Goal: Find contact information: Find contact information

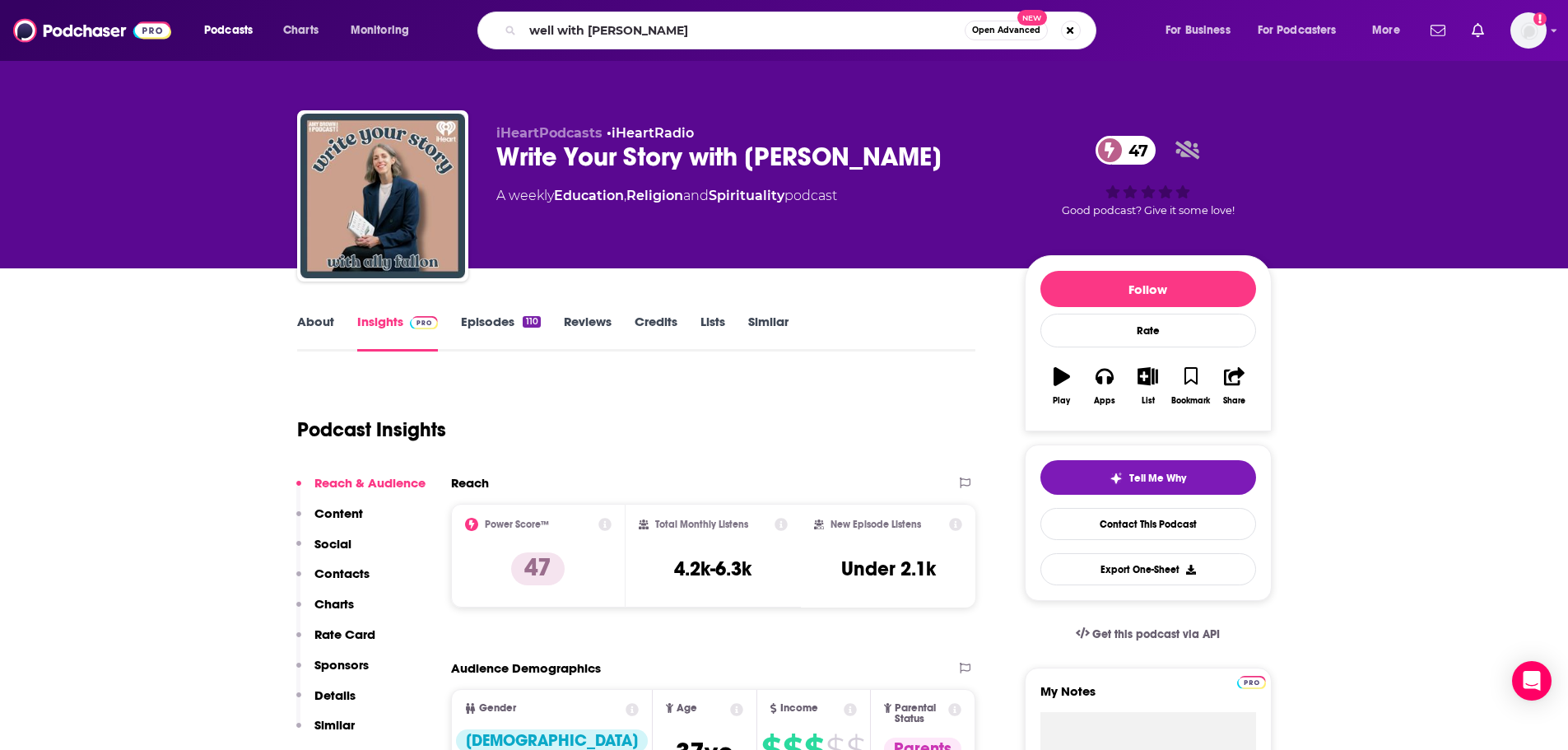
type input "well with [PERSON_NAME]"
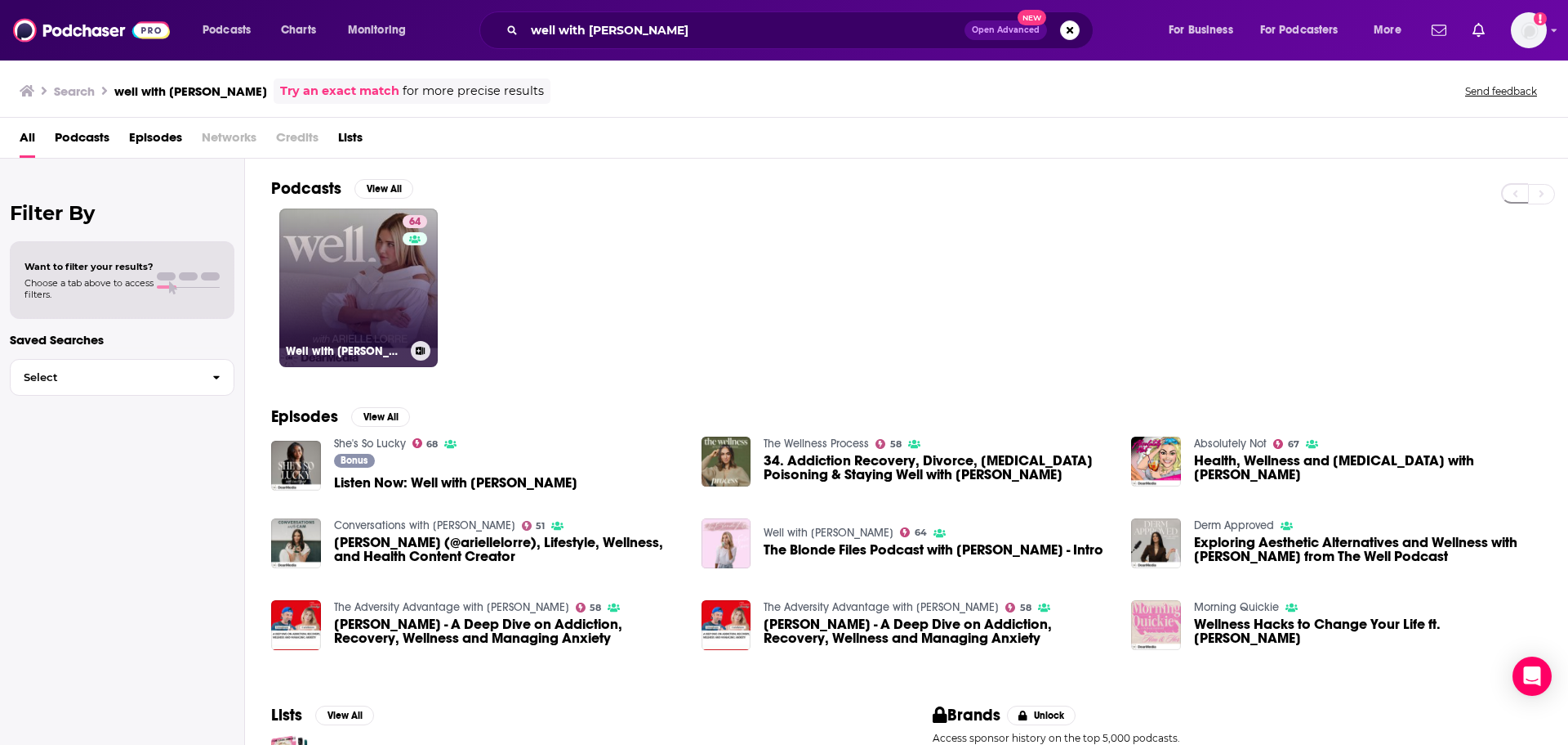
click at [319, 244] on link "64 Well with [PERSON_NAME]" at bounding box center [358, 288] width 158 height 158
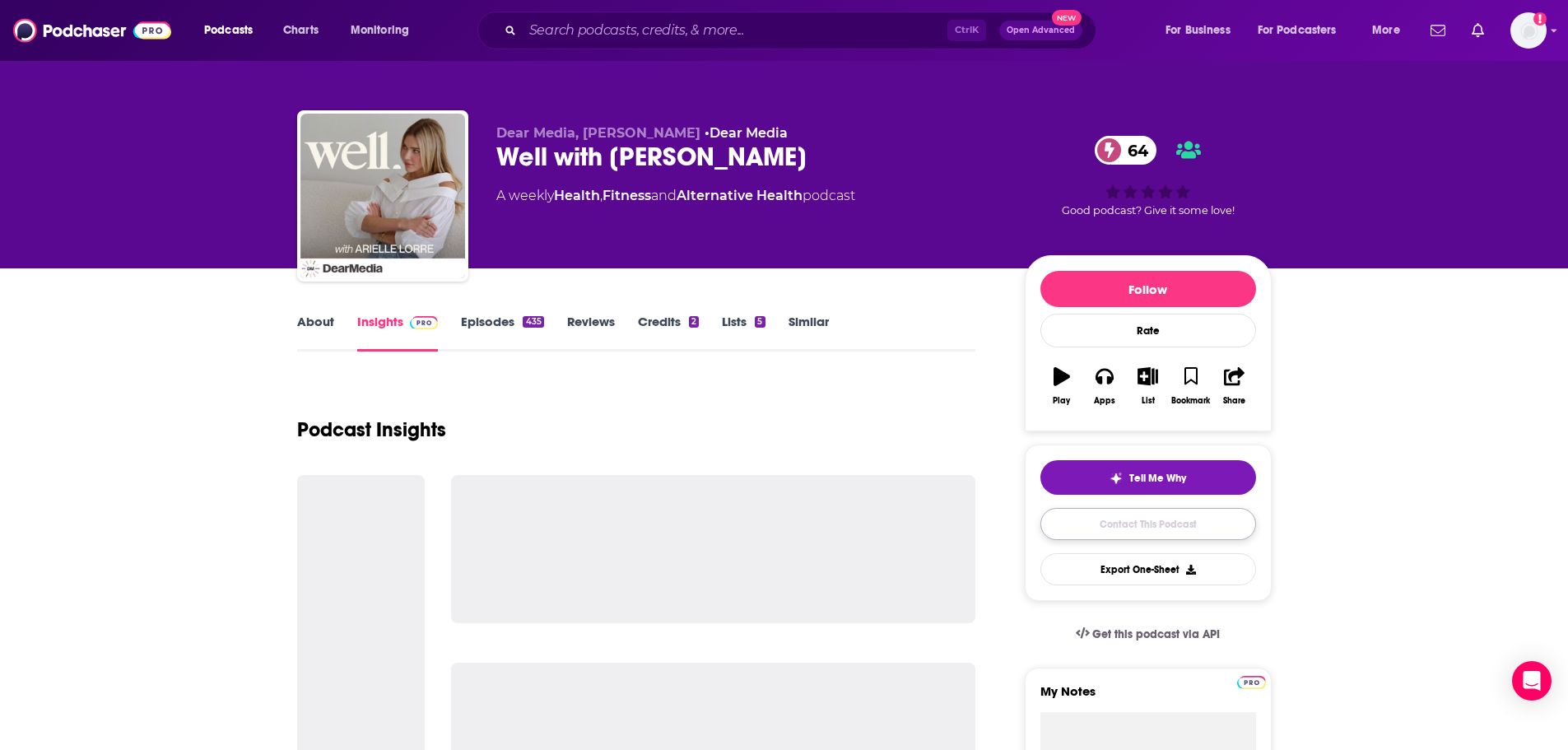
click at [1184, 536] on link "Contact This Podcast" at bounding box center [1148, 523] width 216 height 32
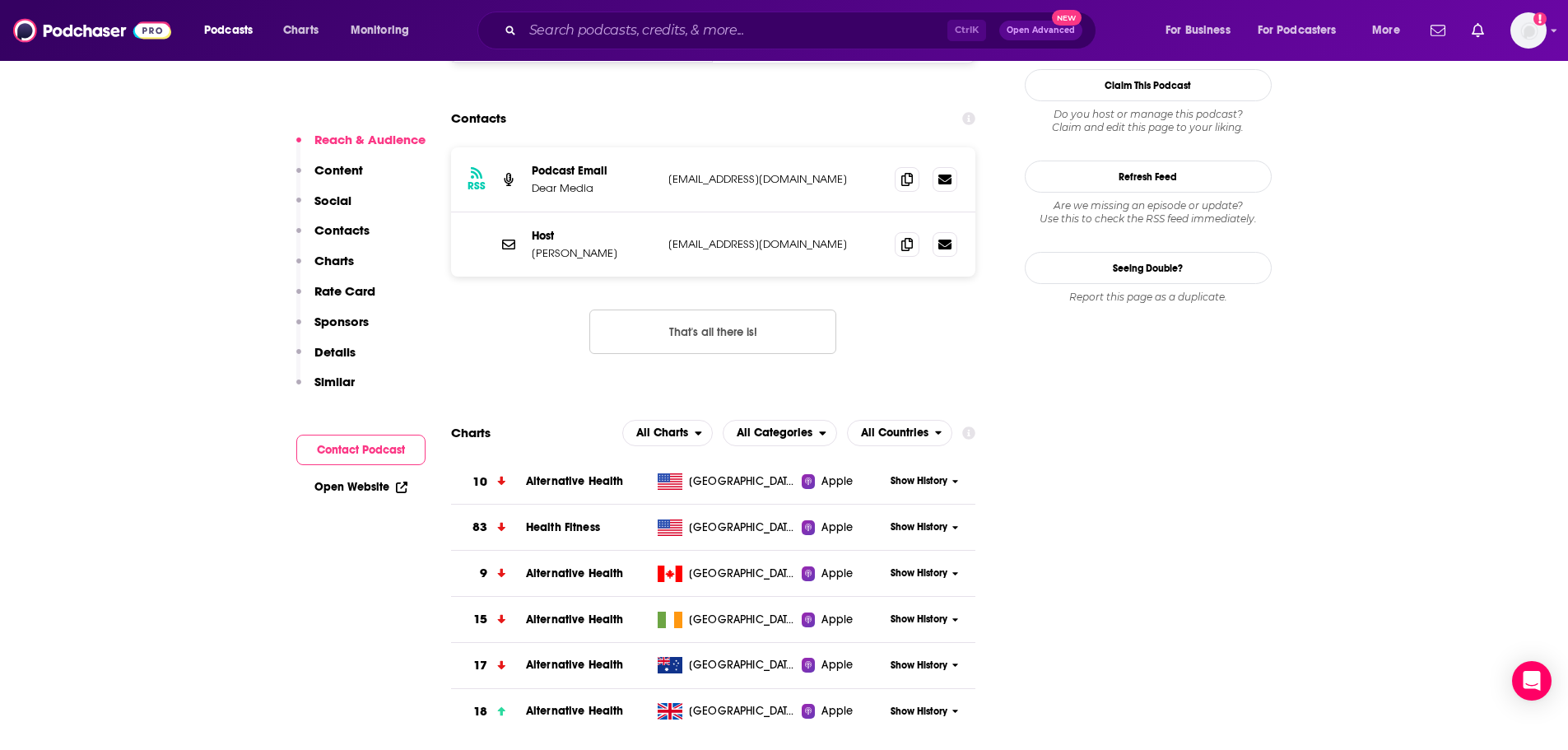
scroll to position [1577, 0]
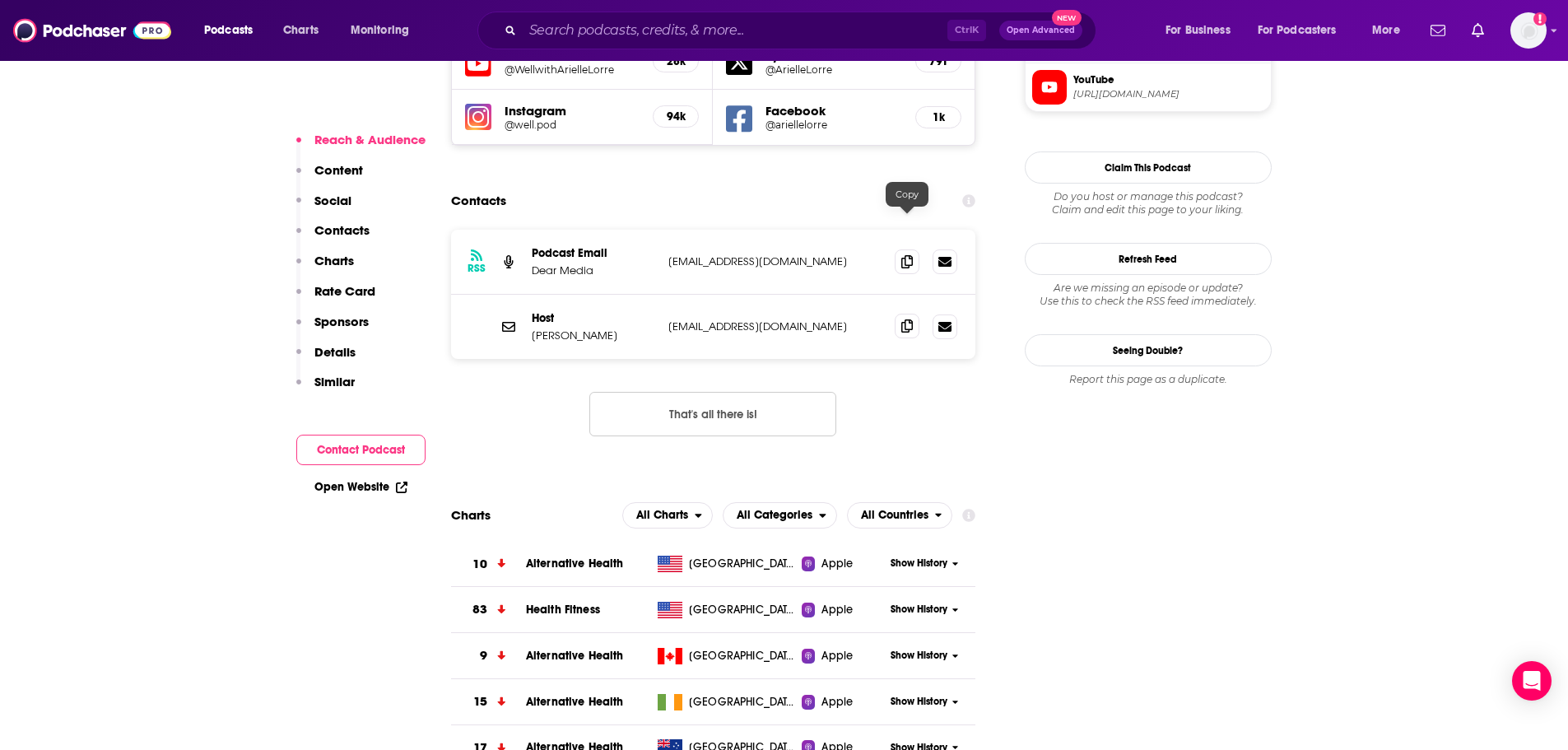
click at [907, 319] on icon at bounding box center [907, 325] width 12 height 13
